Goal: Check status: Check status

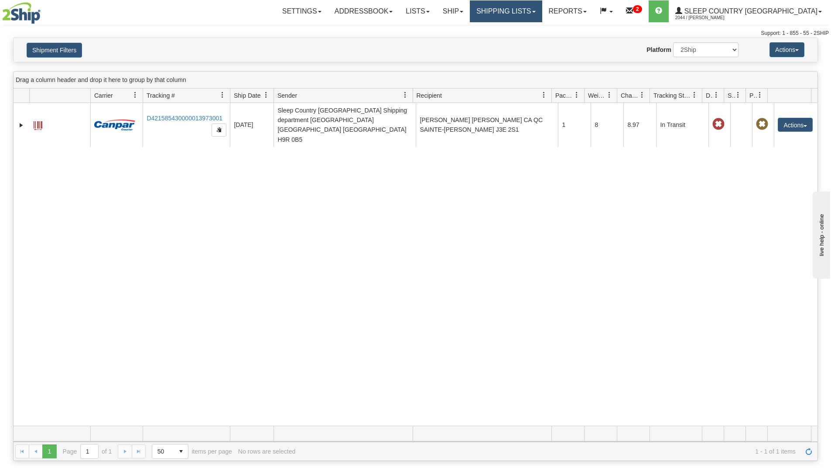
click at [542, 13] on link "Shipping lists" at bounding box center [506, 11] width 72 height 22
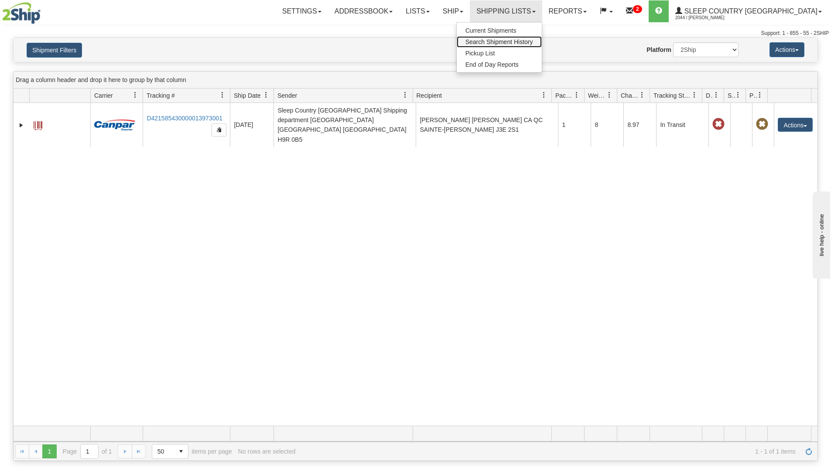
click at [533, 39] on span "Search Shipment History" at bounding box center [499, 41] width 68 height 7
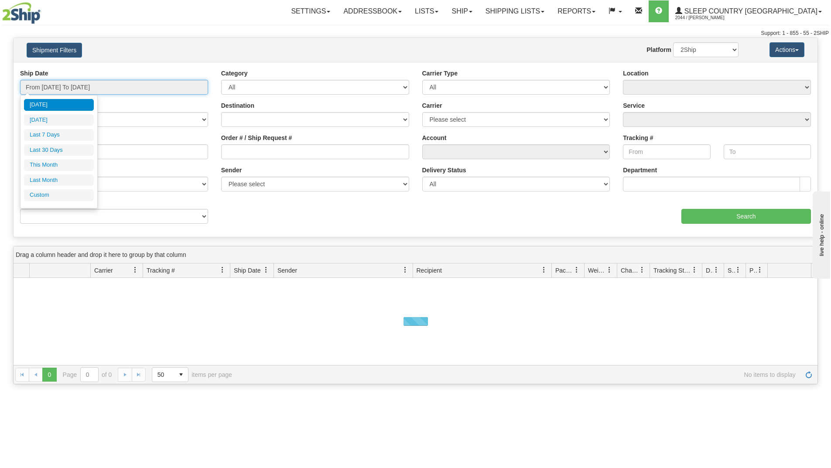
click at [96, 88] on input "From [DATE] To [DATE]" at bounding box center [114, 87] width 188 height 15
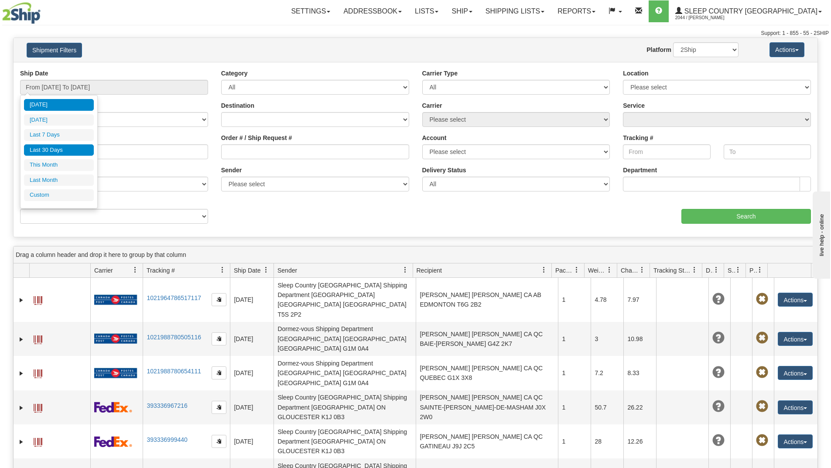
click at [53, 147] on li "Last 30 Days" at bounding box center [59, 150] width 70 height 12
type input "From [DATE] To [DATE]"
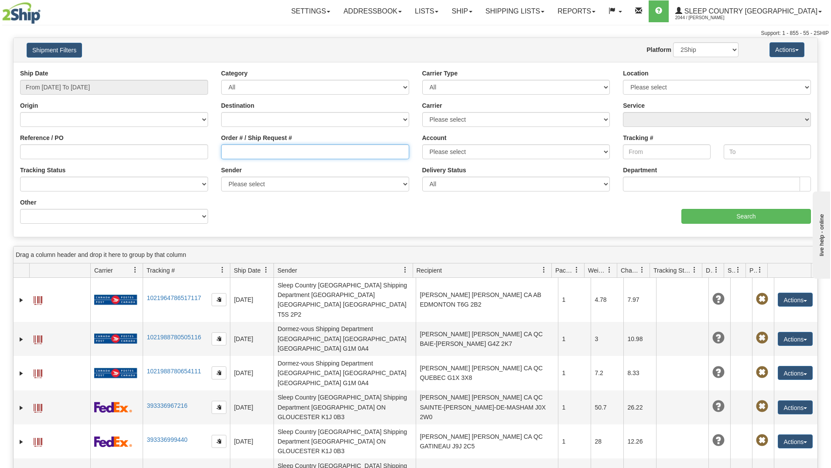
click at [237, 153] on input "Order # / Ship Request #" at bounding box center [315, 151] width 188 height 15
paste input "9000I088701"
type input "9000I088701"
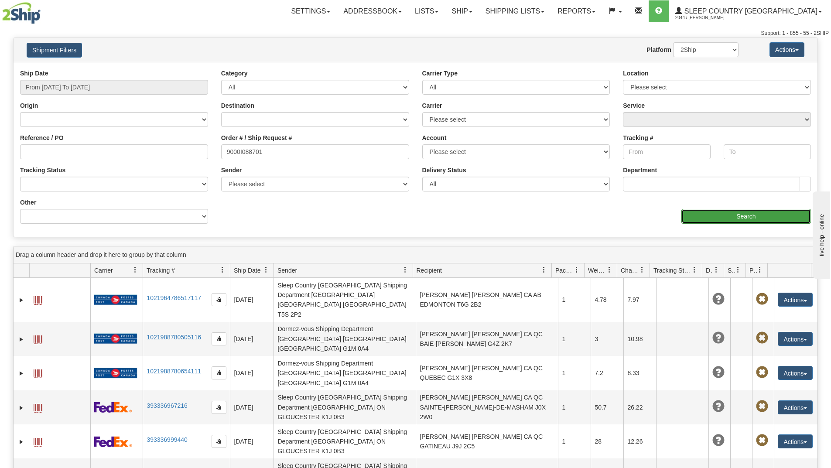
click at [715, 216] on input "Search" at bounding box center [746, 216] width 130 height 15
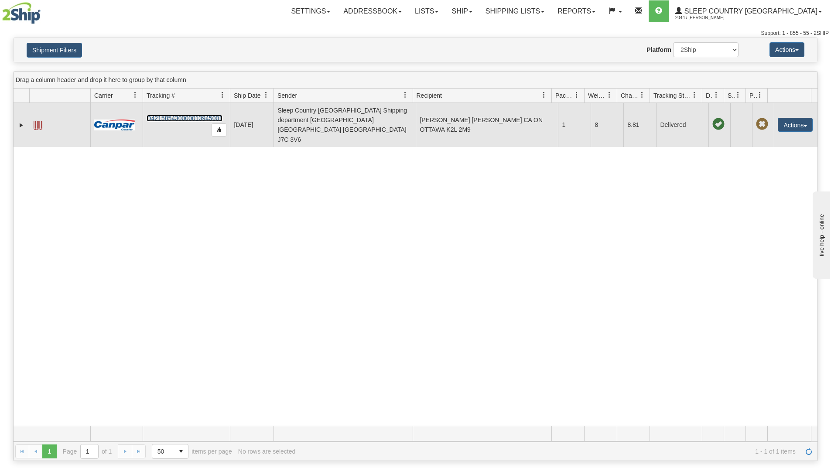
click at [198, 115] on link "D421585430000013945001" at bounding box center [185, 118] width 76 height 7
